Goal: Task Accomplishment & Management: Manage account settings

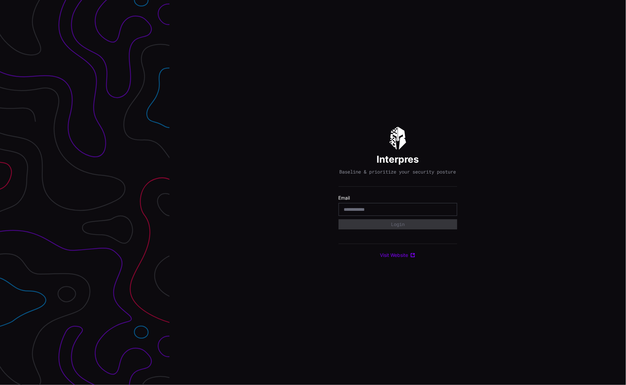
type input "**********"
click at [398, 230] on button "Login" at bounding box center [398, 224] width 119 height 10
type input "**********"
click at [399, 228] on button "Login" at bounding box center [398, 224] width 119 height 10
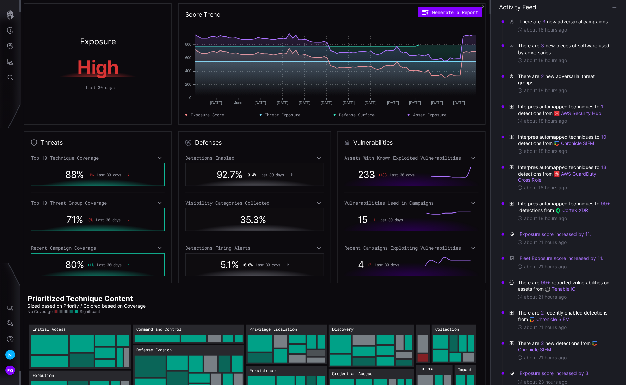
click at [16, 141] on nav "N FO" at bounding box center [10, 192] width 21 height 385
click at [545, 22] on button "3" at bounding box center [543, 22] width 3 height 6
click at [577, 50] on link "Large Mexican companies targeted by financially motivated hacking campaign" at bounding box center [564, 49] width 95 height 5
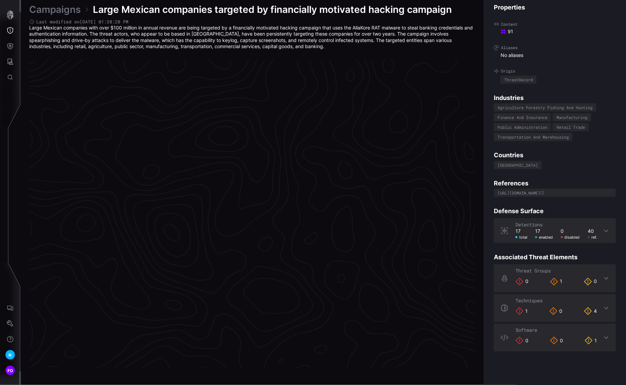
scroll to position [1375, 288]
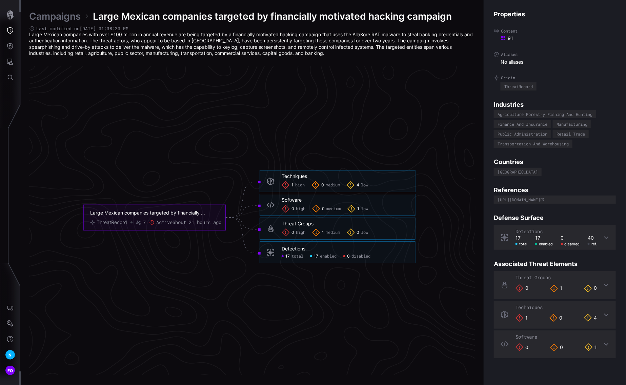
click at [46, 169] on icon "Large Mexican companies targeted by financially motivated hacking campaign Thre…" at bounding box center [249, 218] width 1017 height 3052
click at [140, 163] on icon "Large Mexican companies targeted by financially motivated hacking campaign Thre…" at bounding box center [249, 218] width 1017 height 3052
click at [9, 18] on icon "button" at bounding box center [9, 14] width 9 height 9
